Goal: Task Accomplishment & Management: Use online tool/utility

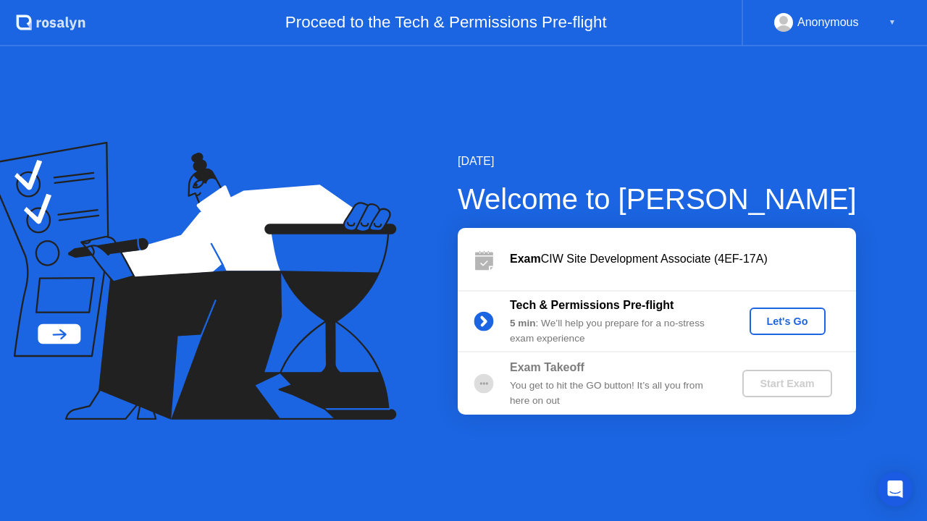
click at [769, 320] on div "Let's Go" at bounding box center [787, 322] width 64 height 12
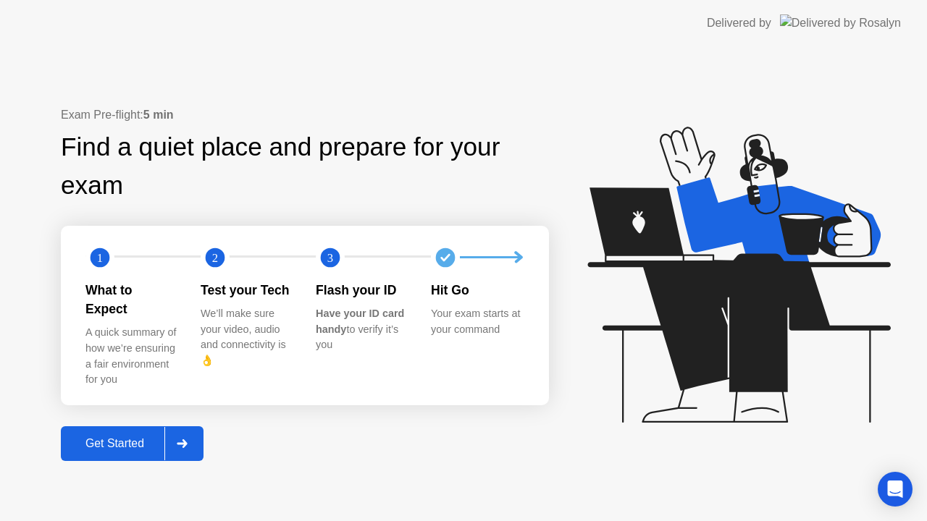
click at [114, 437] on div "Get Started" at bounding box center [114, 443] width 99 height 13
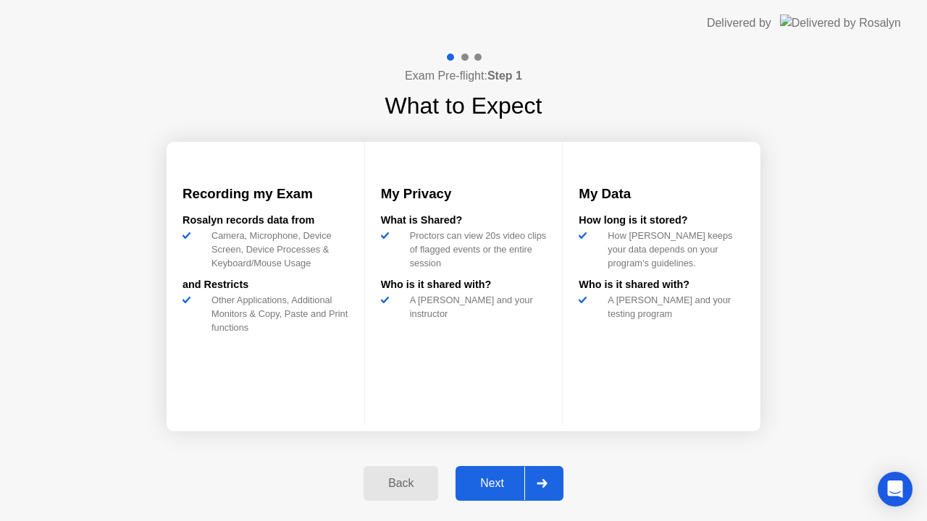
click at [493, 479] on div "Next" at bounding box center [492, 483] width 64 height 13
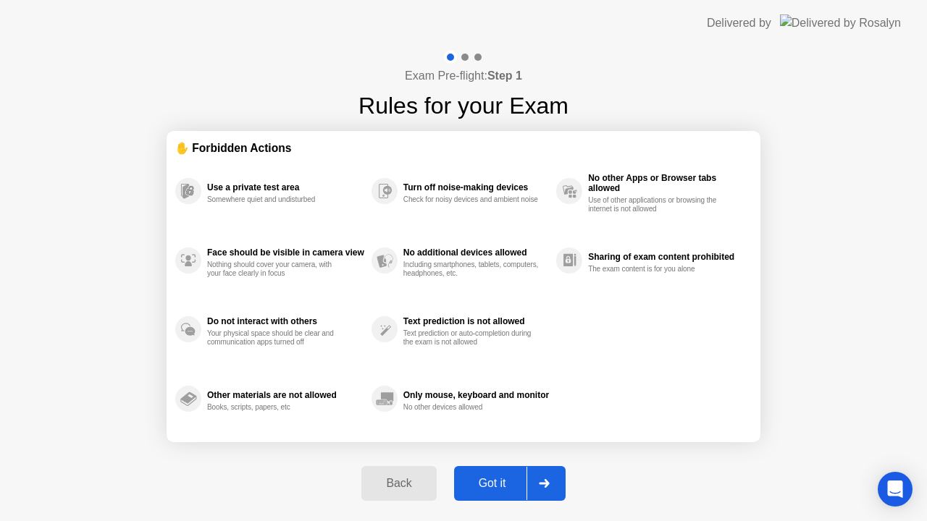
click at [486, 471] on button "Got it" at bounding box center [509, 483] width 111 height 35
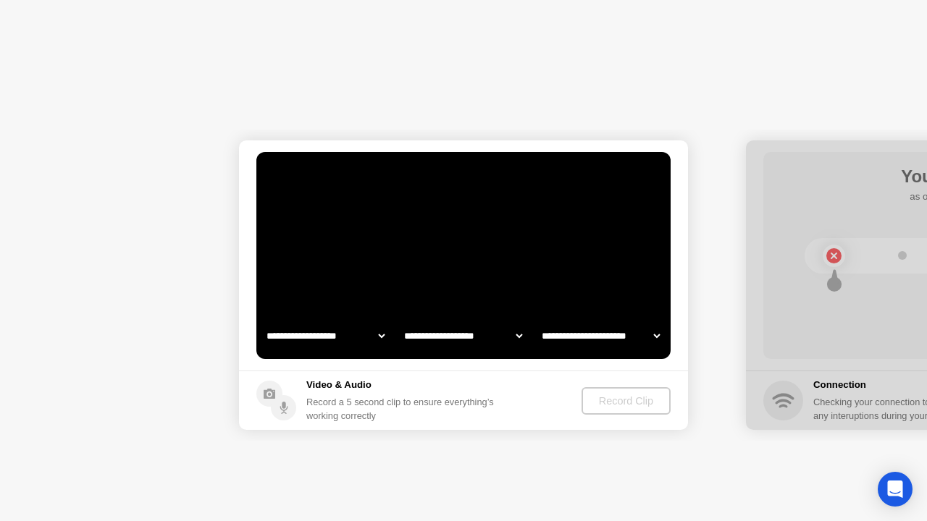
select select "**********"
select select "*******"
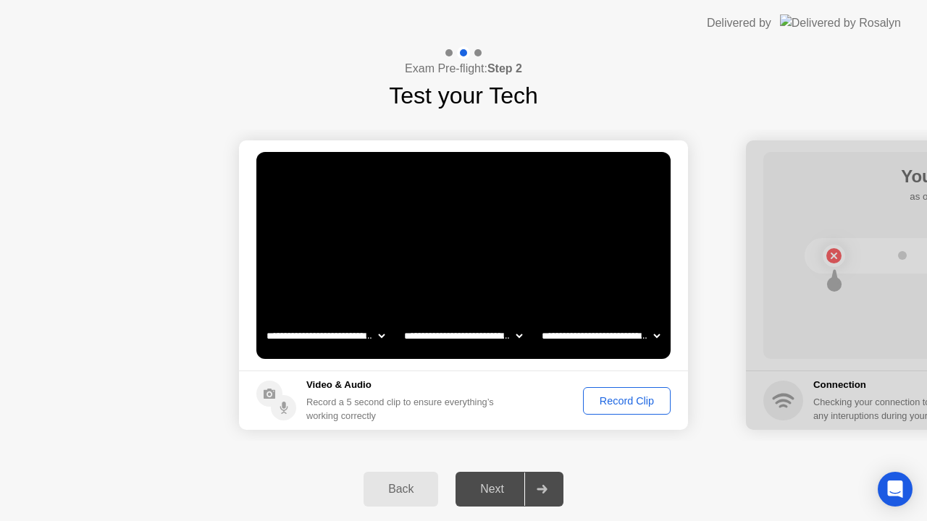
click at [381, 337] on select "**********" at bounding box center [326, 335] width 124 height 29
select select "**********"
click at [620, 400] on div "Record Clip" at bounding box center [626, 401] width 77 height 12
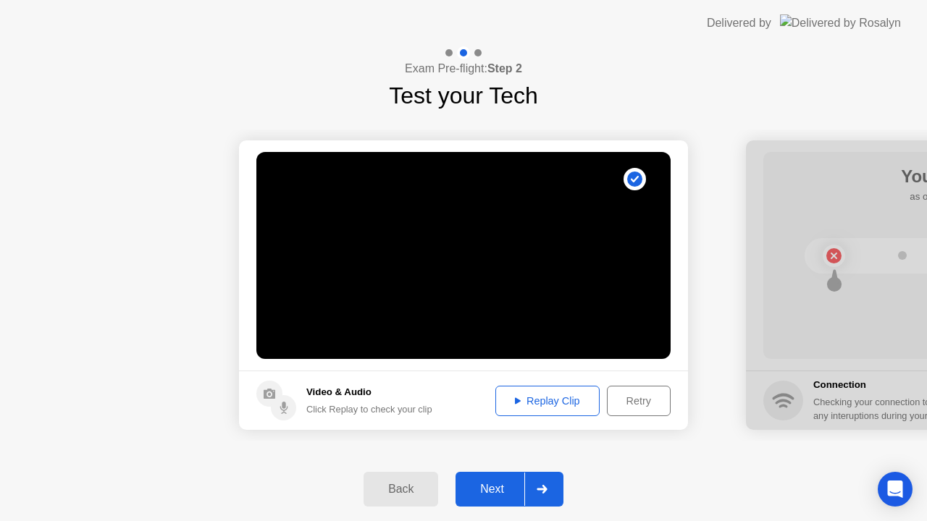
click at [544, 403] on div "Replay Clip" at bounding box center [547, 401] width 94 height 12
click at [487, 491] on div "Next" at bounding box center [492, 489] width 64 height 13
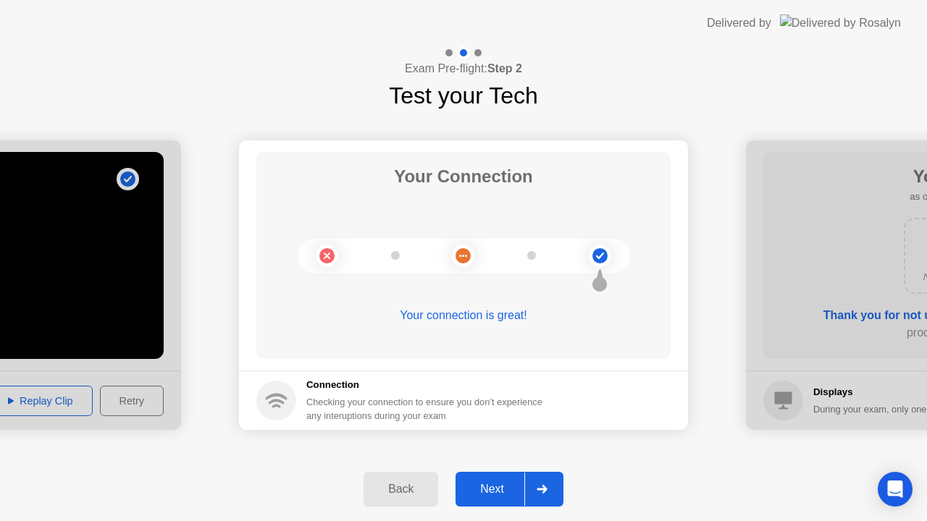
click at [493, 483] on div "Next" at bounding box center [492, 489] width 64 height 13
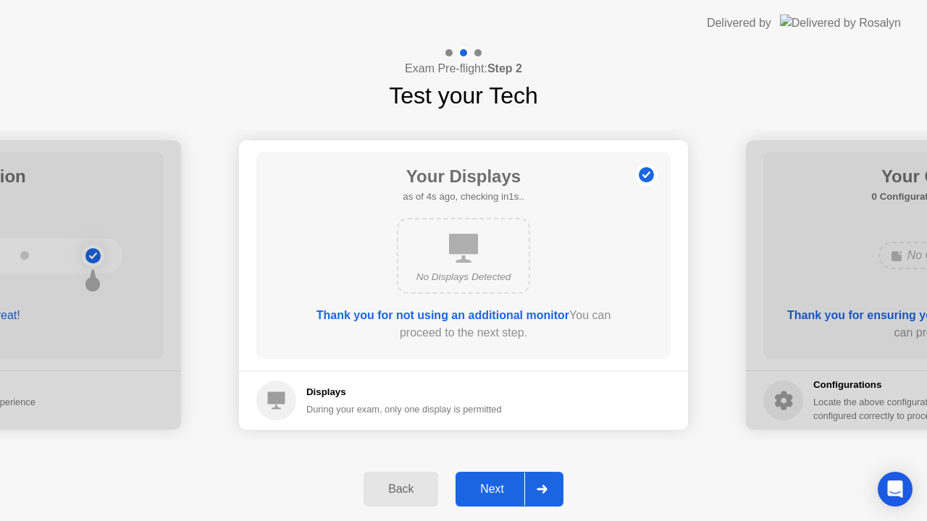
click at [498, 486] on div "Next" at bounding box center [492, 489] width 64 height 13
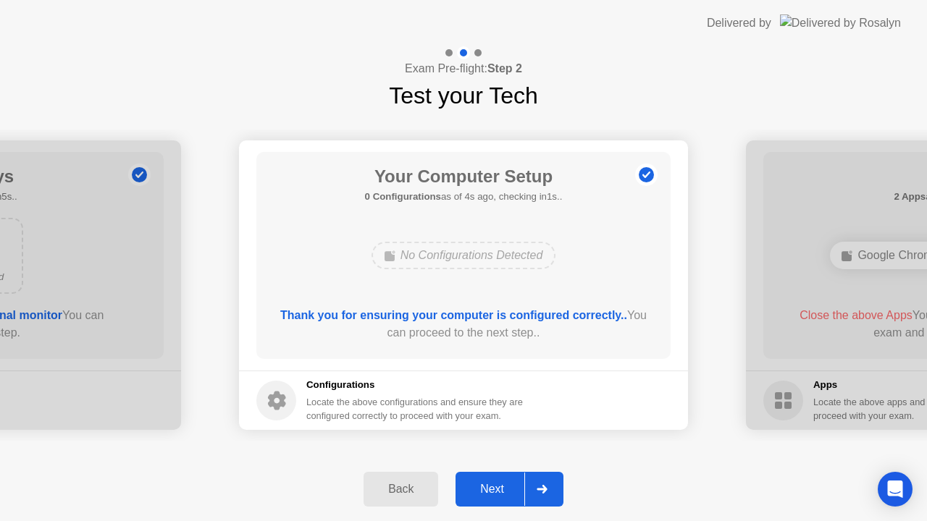
click at [497, 485] on div "Next" at bounding box center [492, 489] width 64 height 13
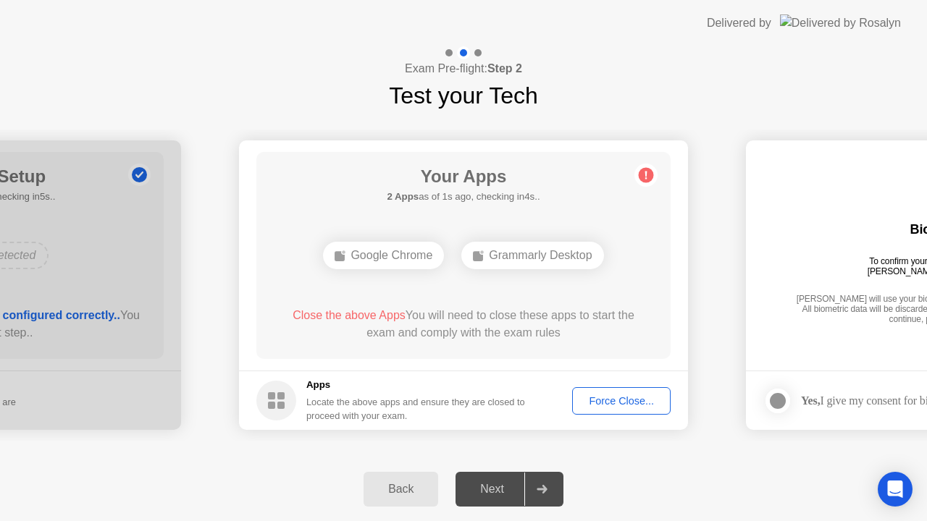
click at [618, 400] on div "Force Close..." at bounding box center [621, 401] width 88 height 12
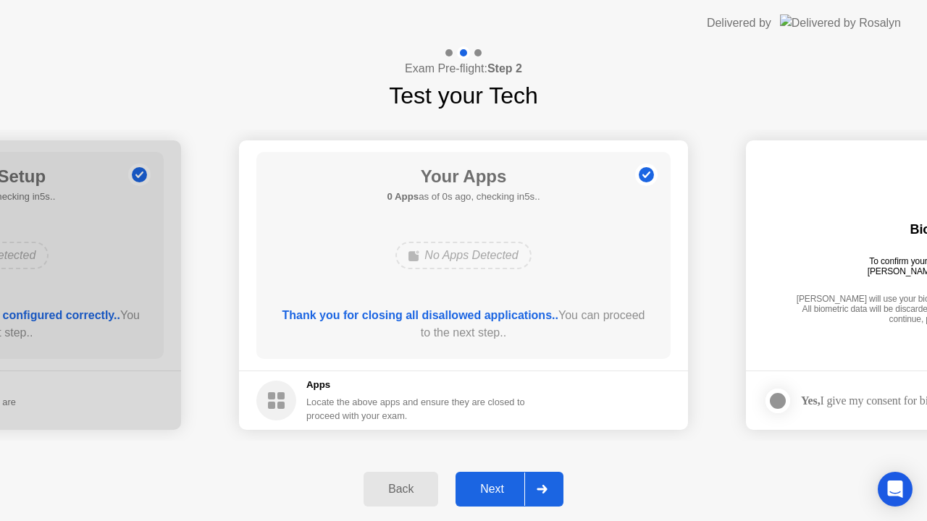
click at [497, 487] on div "Next" at bounding box center [492, 489] width 64 height 13
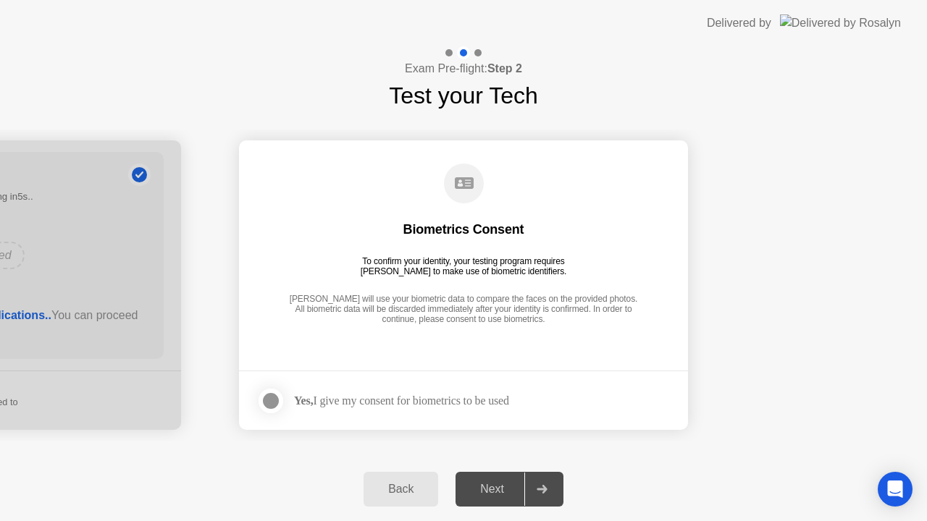
click at [501, 487] on div "Next" at bounding box center [492, 489] width 64 height 13
click at [271, 403] on div at bounding box center [270, 400] width 17 height 17
click at [488, 486] on div "Next" at bounding box center [492, 489] width 64 height 13
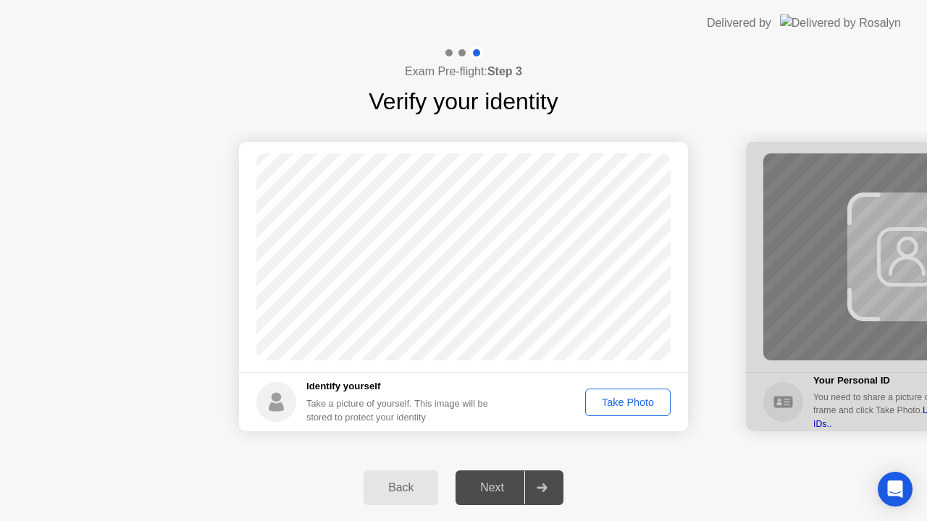
click at [642, 402] on div "Take Photo" at bounding box center [627, 403] width 75 height 12
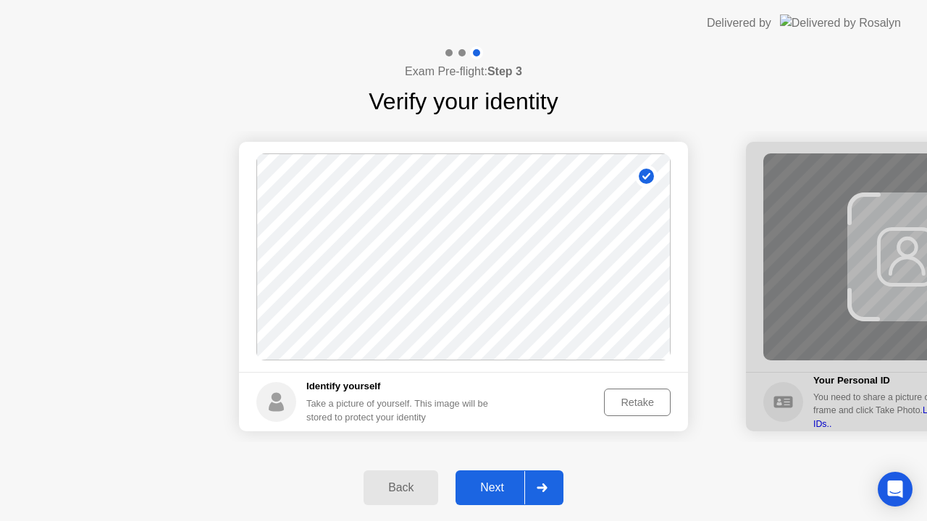
click at [497, 487] on div "Next" at bounding box center [492, 487] width 64 height 13
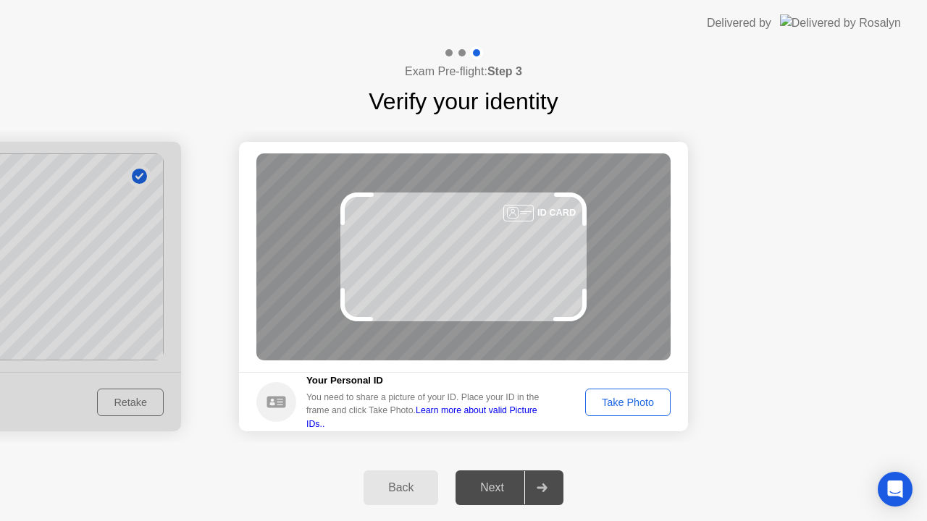
click at [615, 401] on div "Take Photo" at bounding box center [627, 403] width 75 height 12
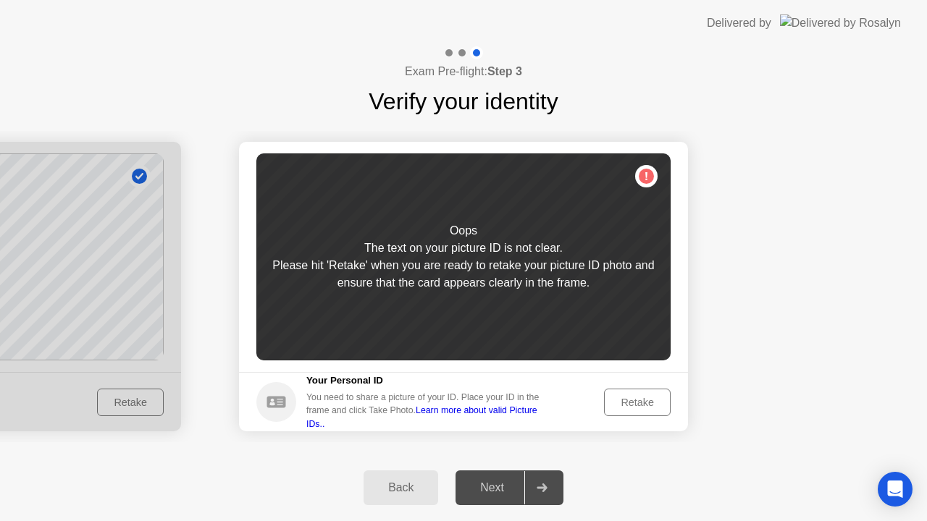
click at [614, 401] on div "Retake" at bounding box center [637, 403] width 56 height 12
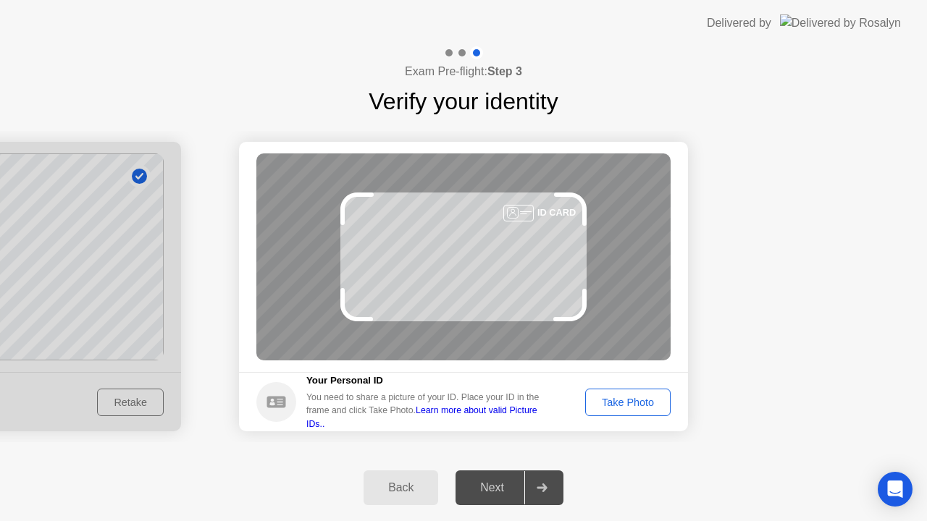
click at [614, 401] on div "Take Photo" at bounding box center [627, 403] width 75 height 12
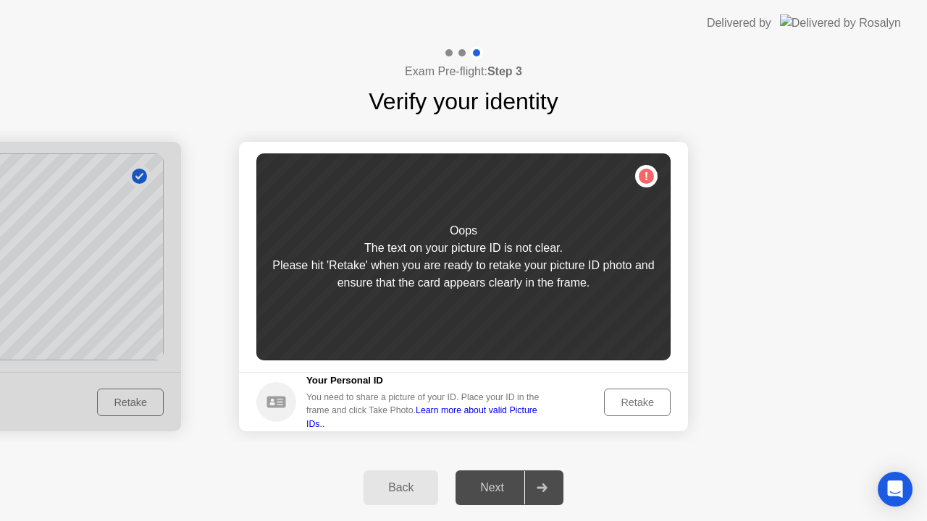
click at [614, 401] on div "Retake" at bounding box center [637, 403] width 56 height 12
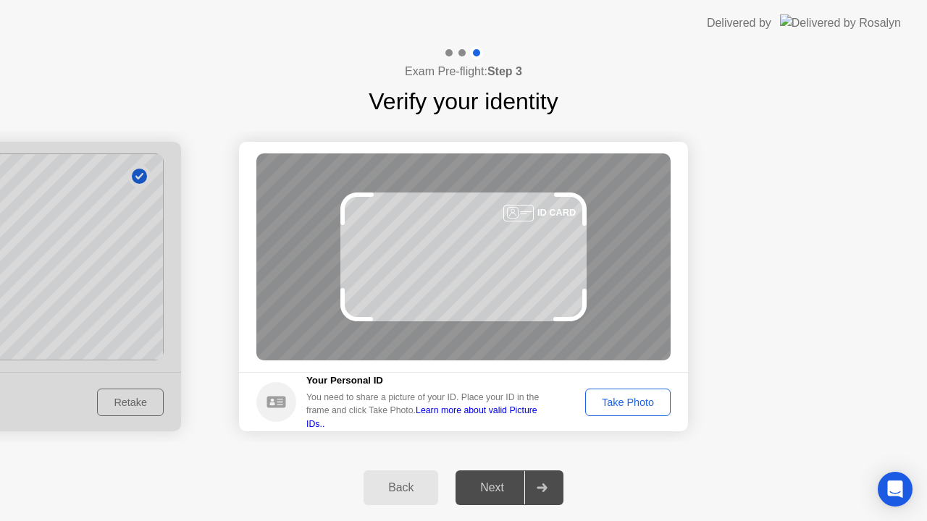
click at [636, 403] on div "Take Photo" at bounding box center [627, 403] width 75 height 12
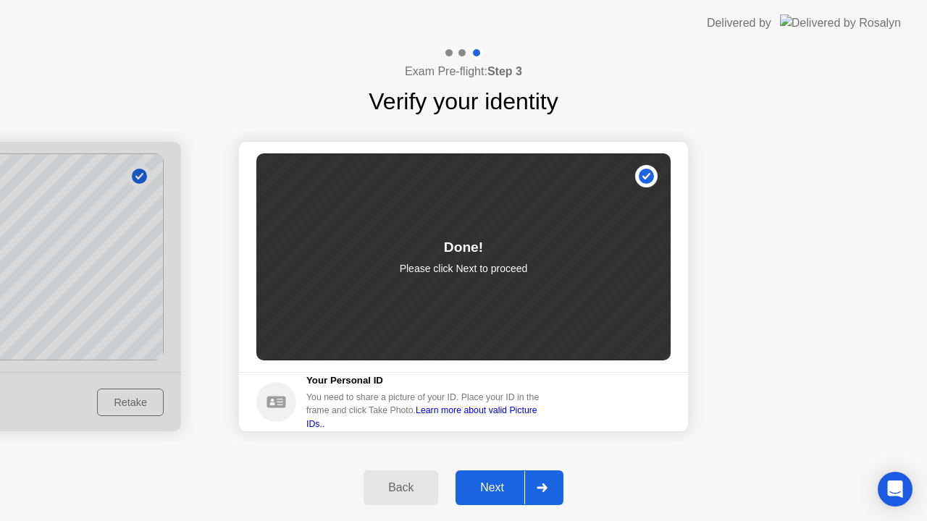
click at [492, 488] on div "Next" at bounding box center [492, 487] width 64 height 13
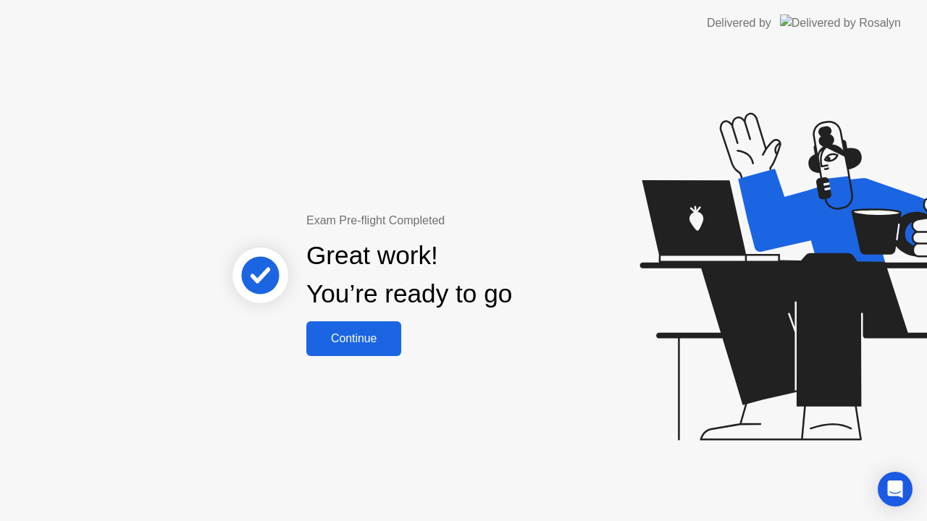
click at [373, 334] on div "Continue" at bounding box center [354, 338] width 86 height 13
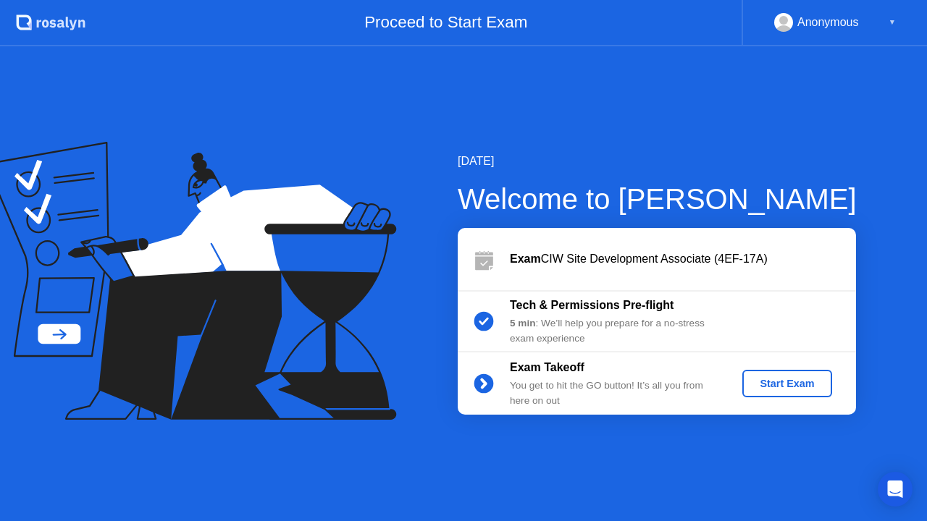
click at [783, 380] on div "Start Exam" at bounding box center [786, 384] width 77 height 12
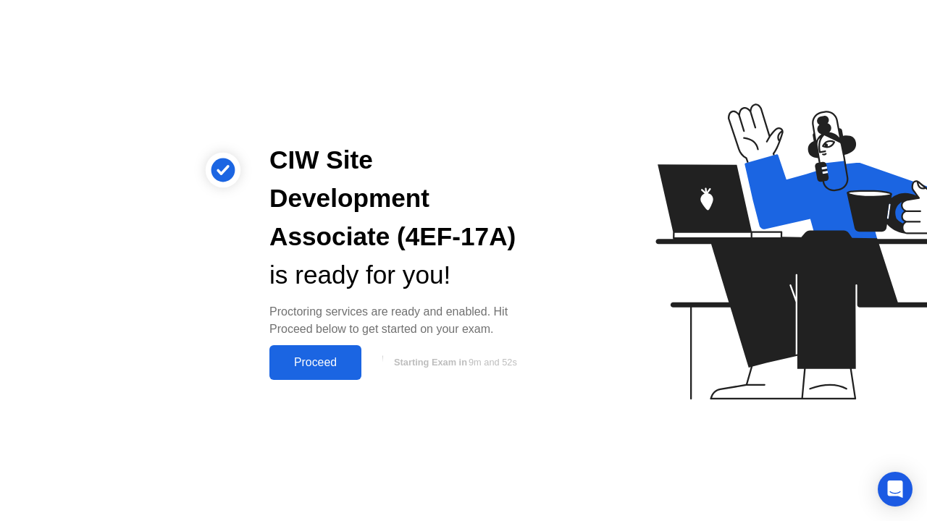
click at [335, 356] on div "Proceed" at bounding box center [315, 362] width 83 height 13
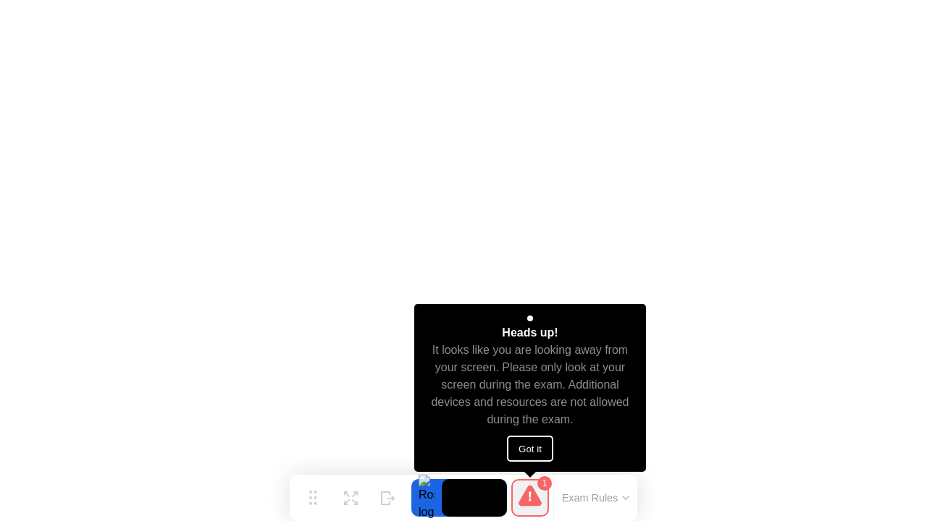
click at [534, 449] on button "Got it" at bounding box center [530, 449] width 46 height 26
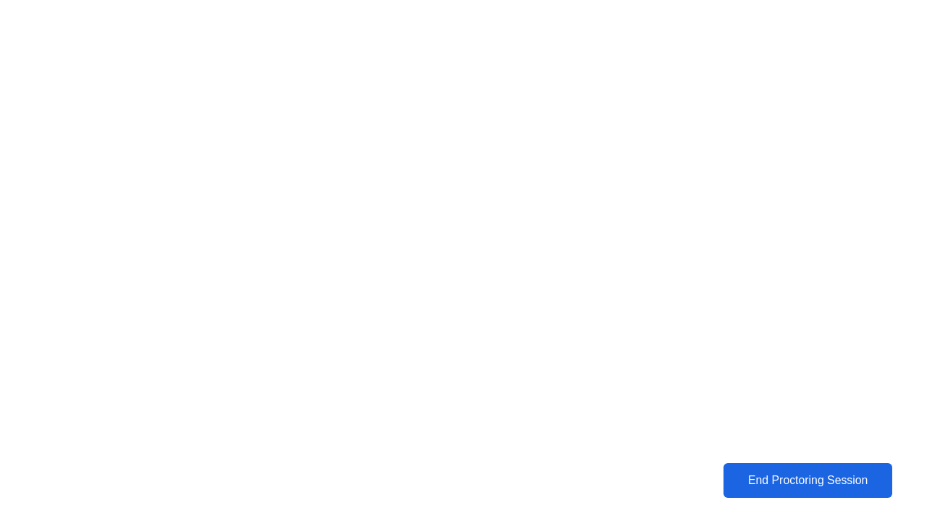
click at [796, 476] on div "End Proctoring Session" at bounding box center [808, 480] width 160 height 13
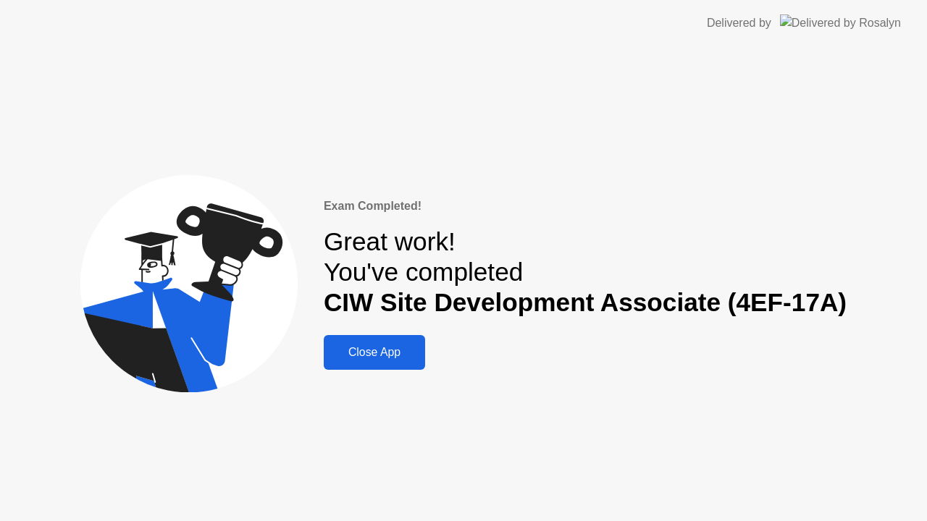
click at [395, 348] on div "Close App" at bounding box center [374, 352] width 93 height 13
